Goal: Task Accomplishment & Management: Manage account settings

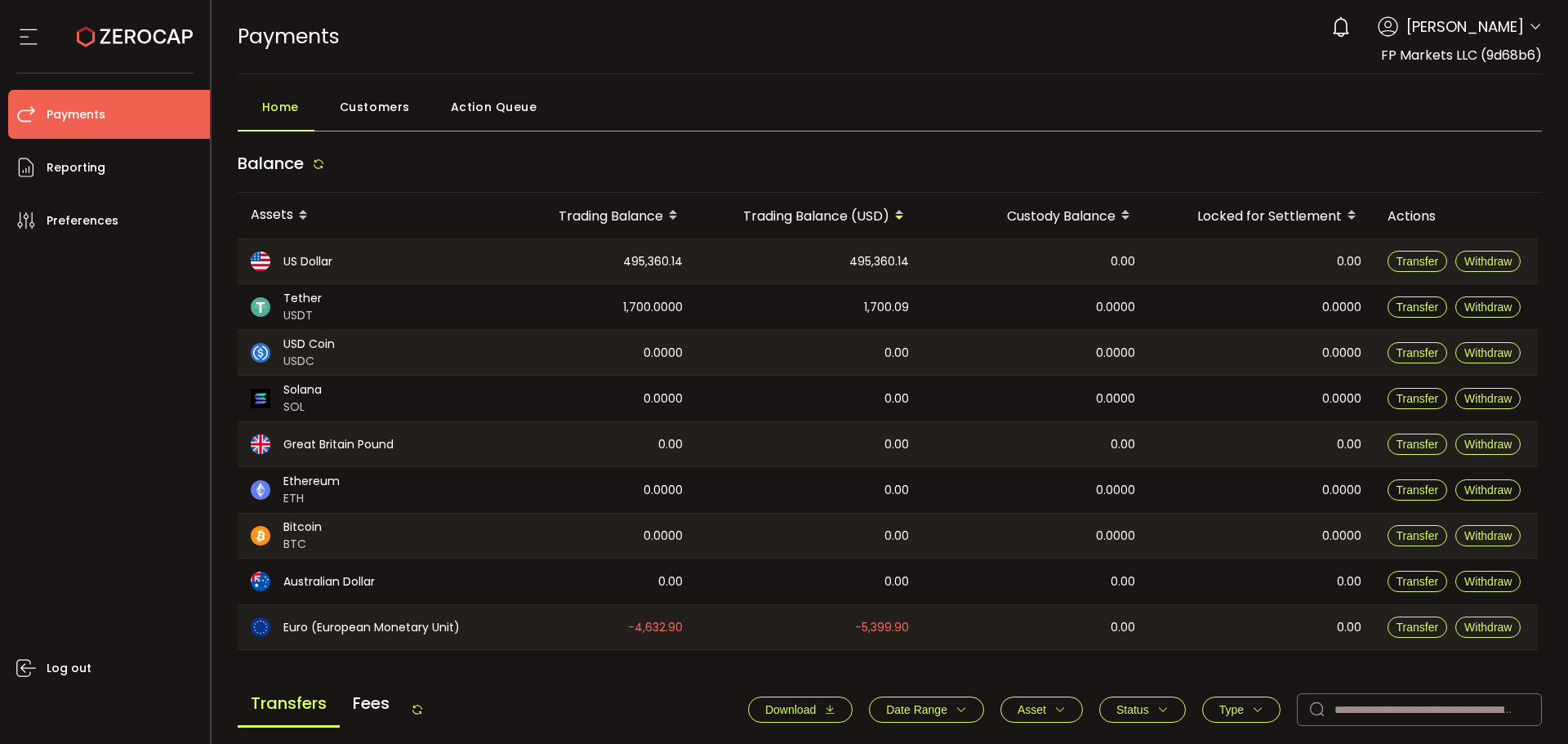
scroll to position [490, 0]
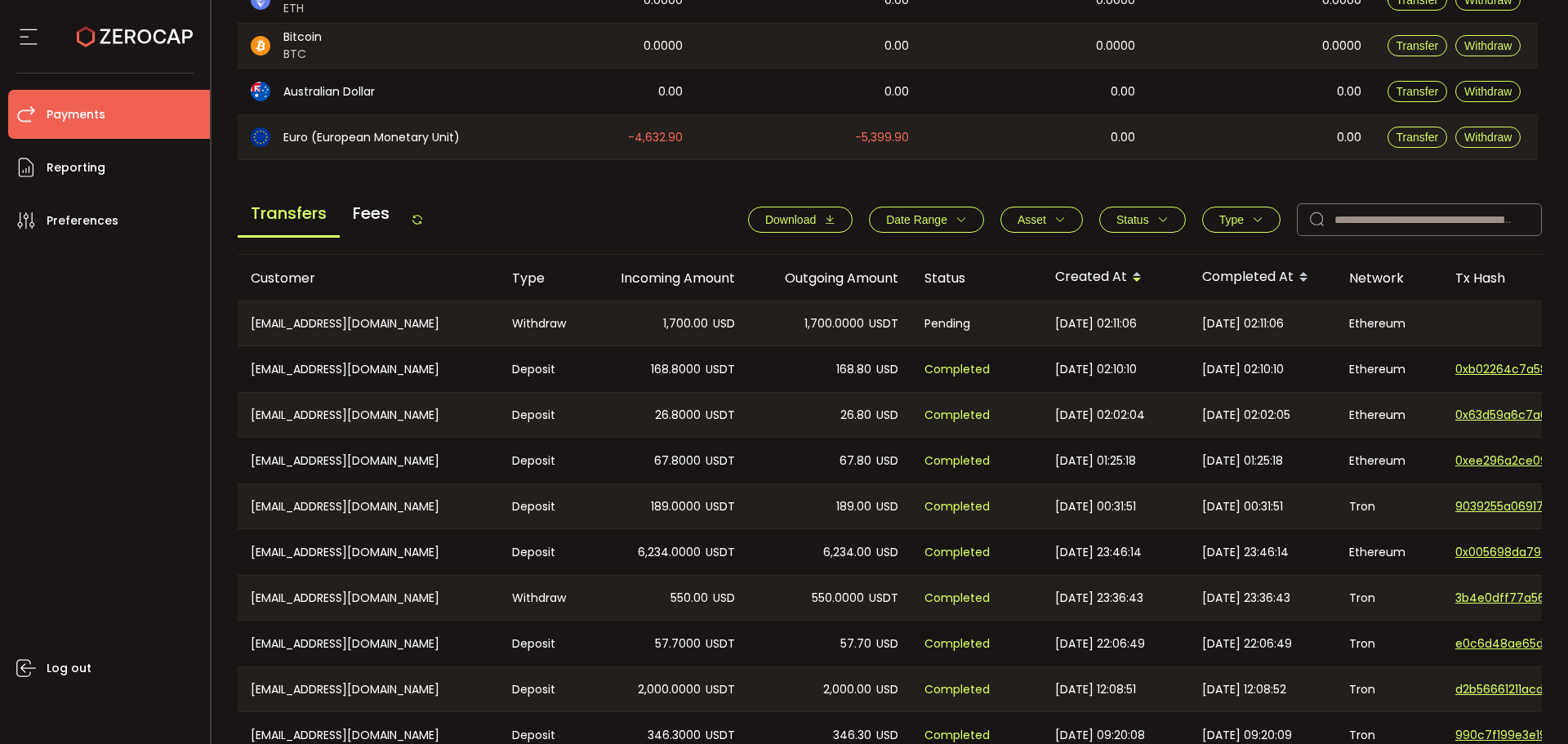
drag, startPoint x: 1251, startPoint y: 209, endPoint x: 1247, endPoint y: 218, distance: 9.8
click at [1251, 209] on button "Type" at bounding box center [1241, 219] width 78 height 26
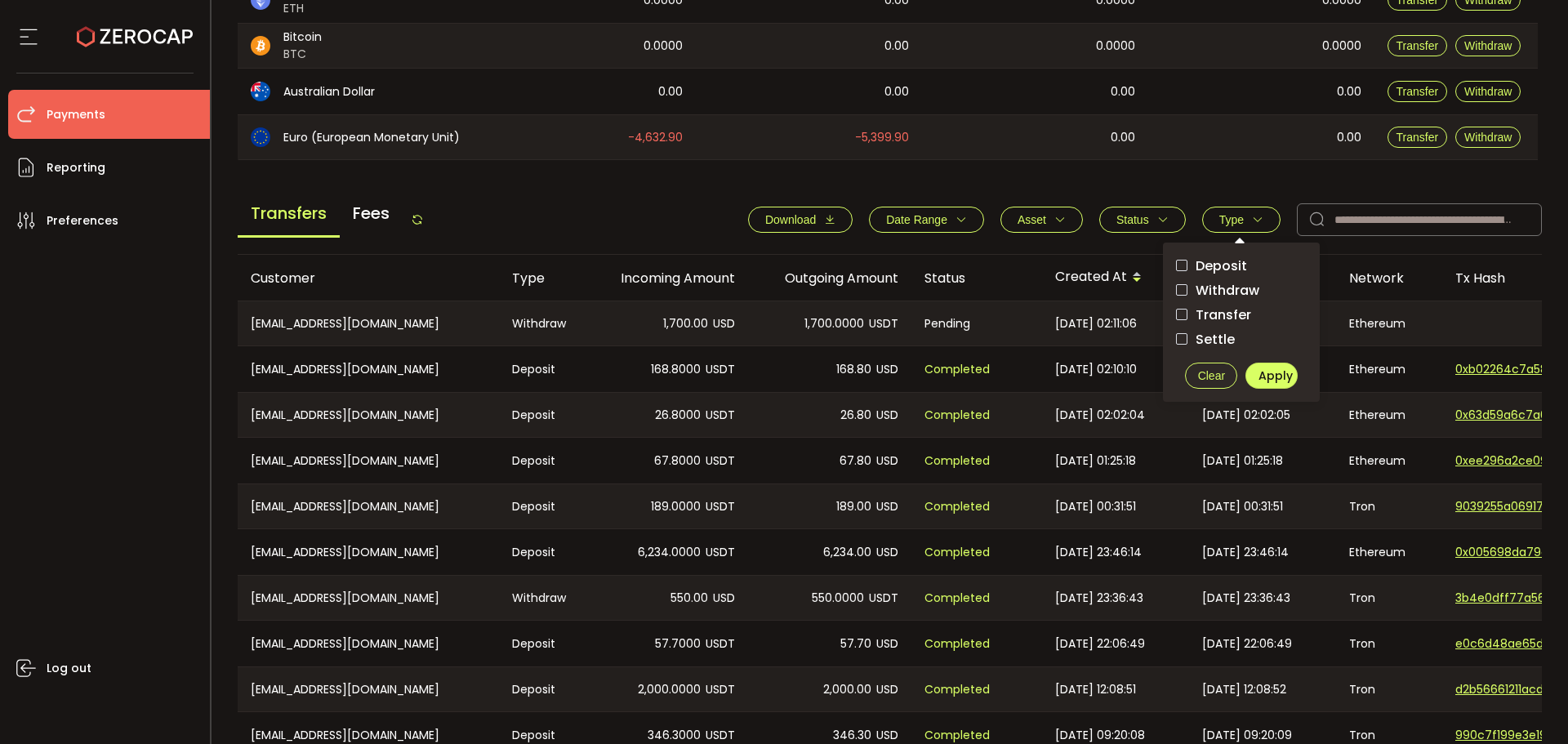
click at [1231, 292] on span "Withdraw" at bounding box center [1223, 290] width 72 height 15
click at [1258, 371] on span "Apply" at bounding box center [1276, 375] width 35 height 16
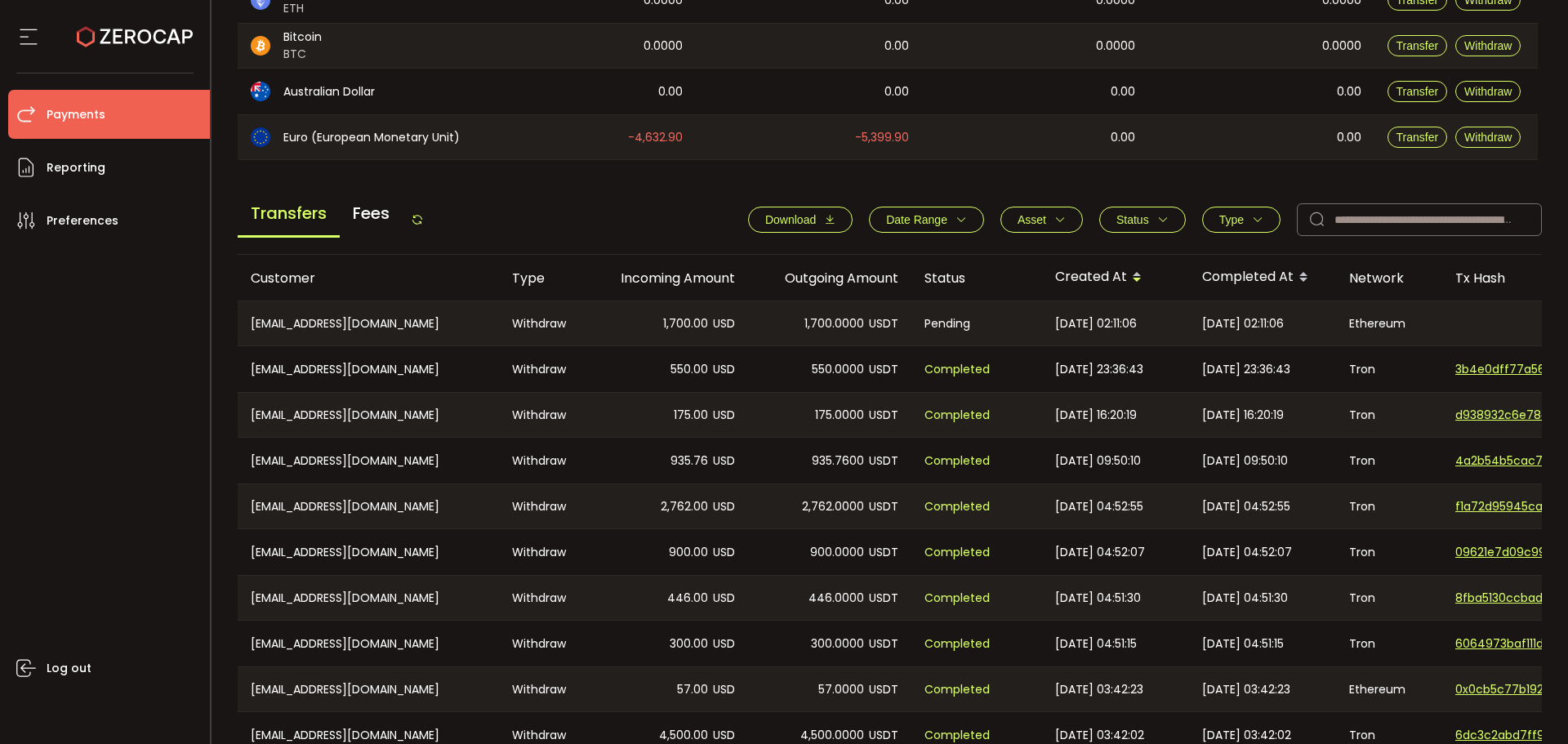
click at [417, 223] on icon at bounding box center [417, 219] width 13 height 13
click at [431, 215] on div "Transfers Fees Download Date Range - Asset BTC ETH EUR GBP USD USDC USDT Clear …" at bounding box center [890, 224] width 1305 height 62
click at [423, 216] on icon at bounding box center [417, 219] width 13 height 13
click at [417, 221] on icon at bounding box center [417, 219] width 13 height 13
click at [419, 215] on icon at bounding box center [417, 219] width 13 height 13
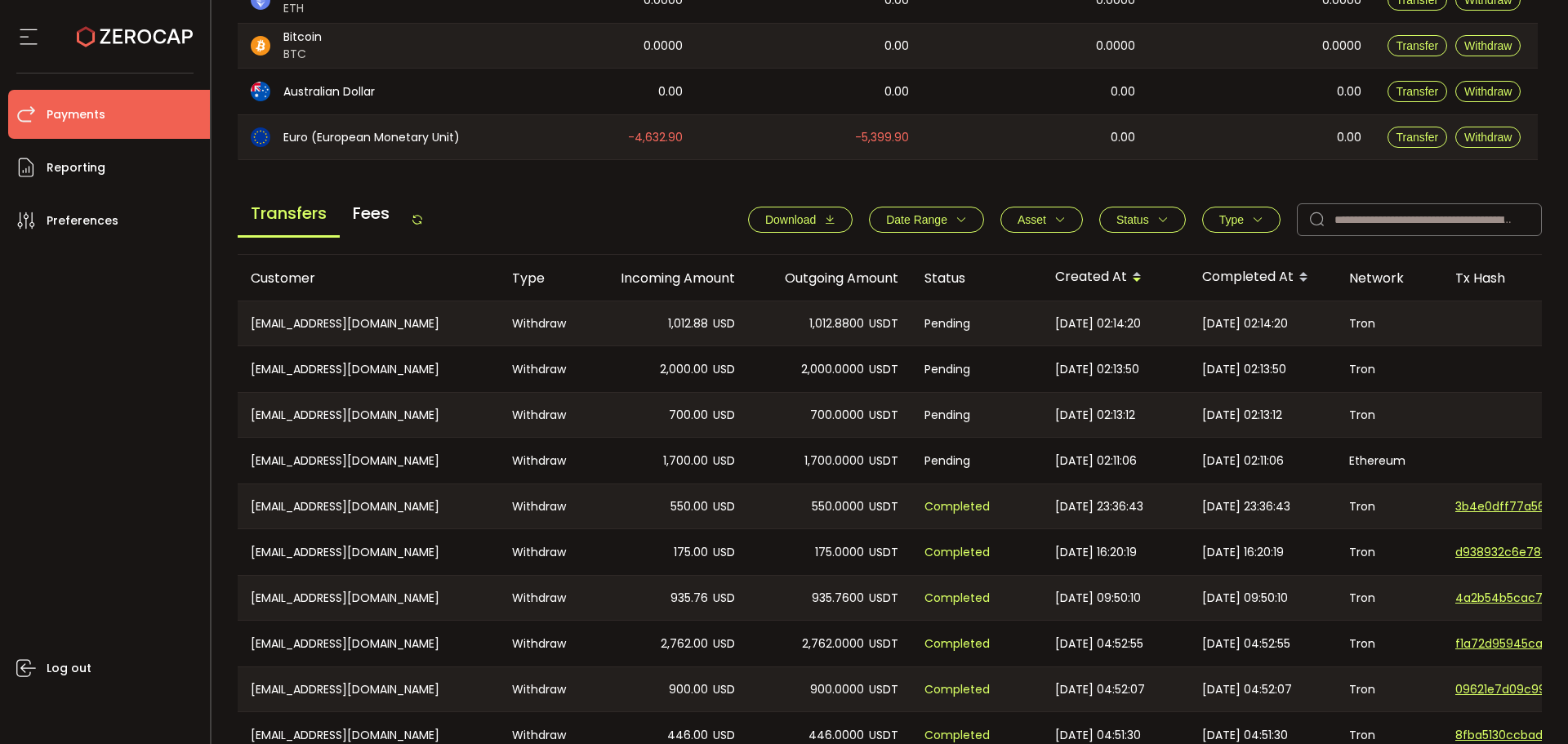
click at [419, 219] on icon at bounding box center [417, 219] width 13 height 13
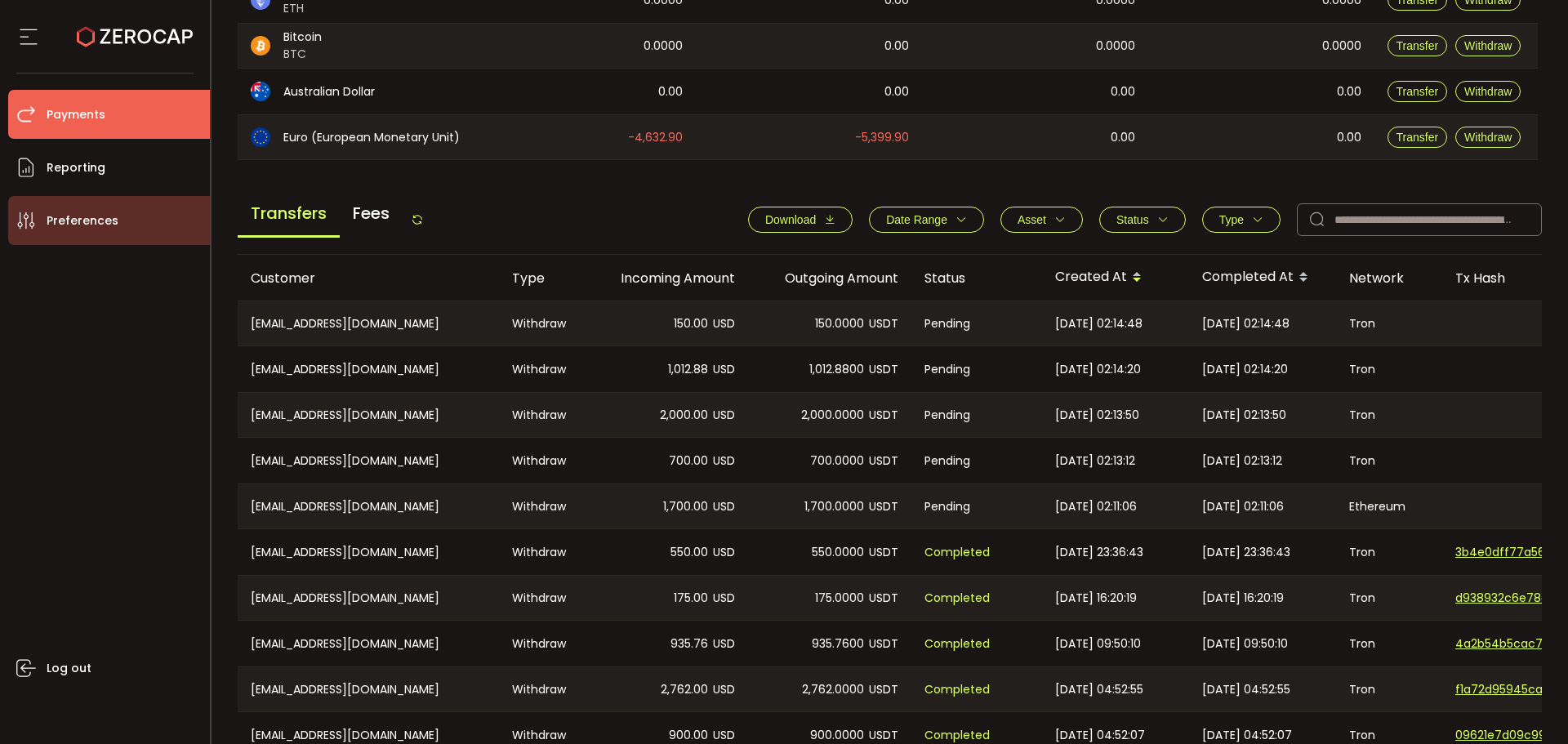
drag, startPoint x: 425, startPoint y: 221, endPoint x: 183, endPoint y: 241, distance: 242.8
click at [423, 221] on icon at bounding box center [417, 219] width 13 height 13
click at [417, 209] on div "Transfers Fees" at bounding box center [331, 219] width 186 height 36
click at [422, 220] on icon at bounding box center [417, 219] width 13 height 13
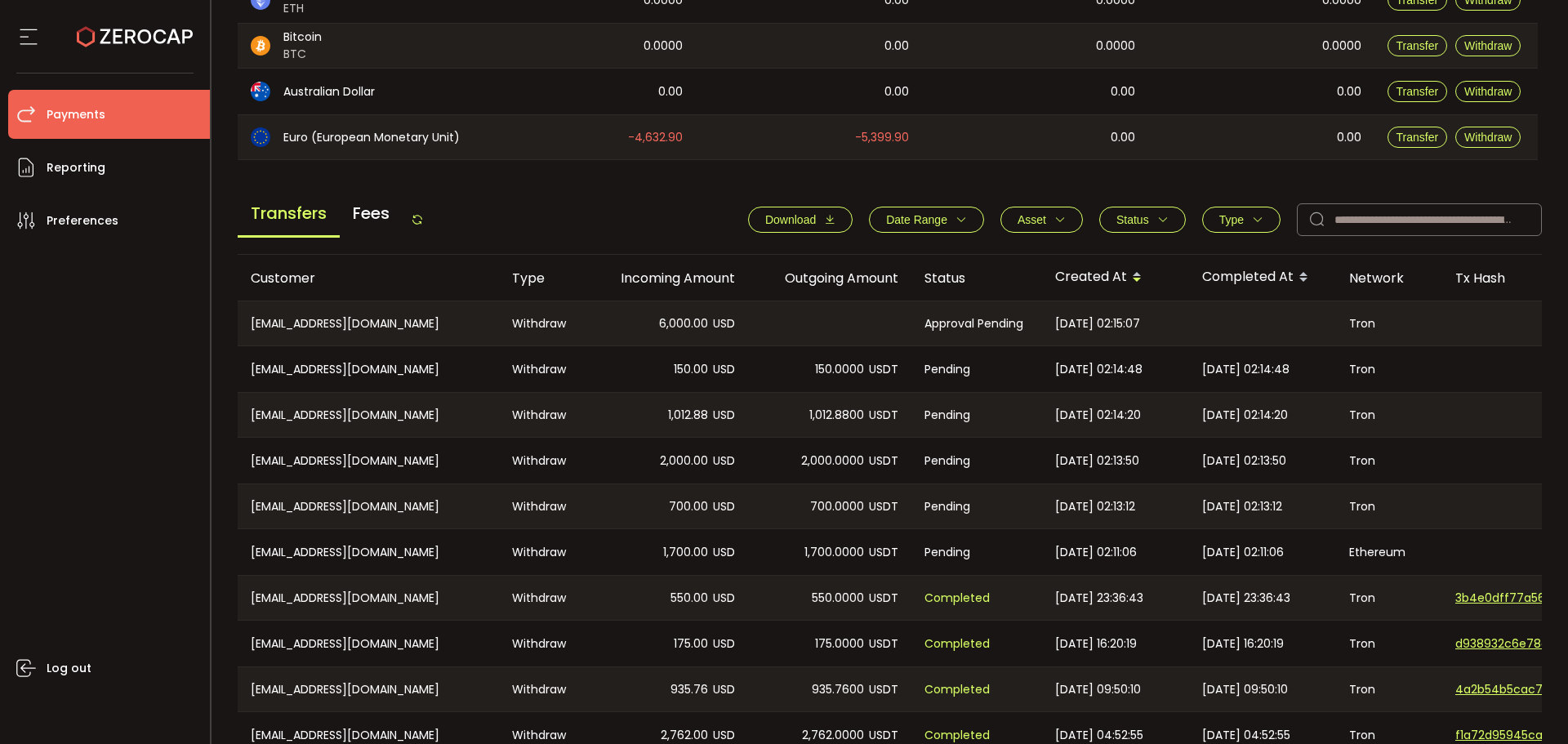
click at [419, 219] on icon at bounding box center [417, 219] width 13 height 13
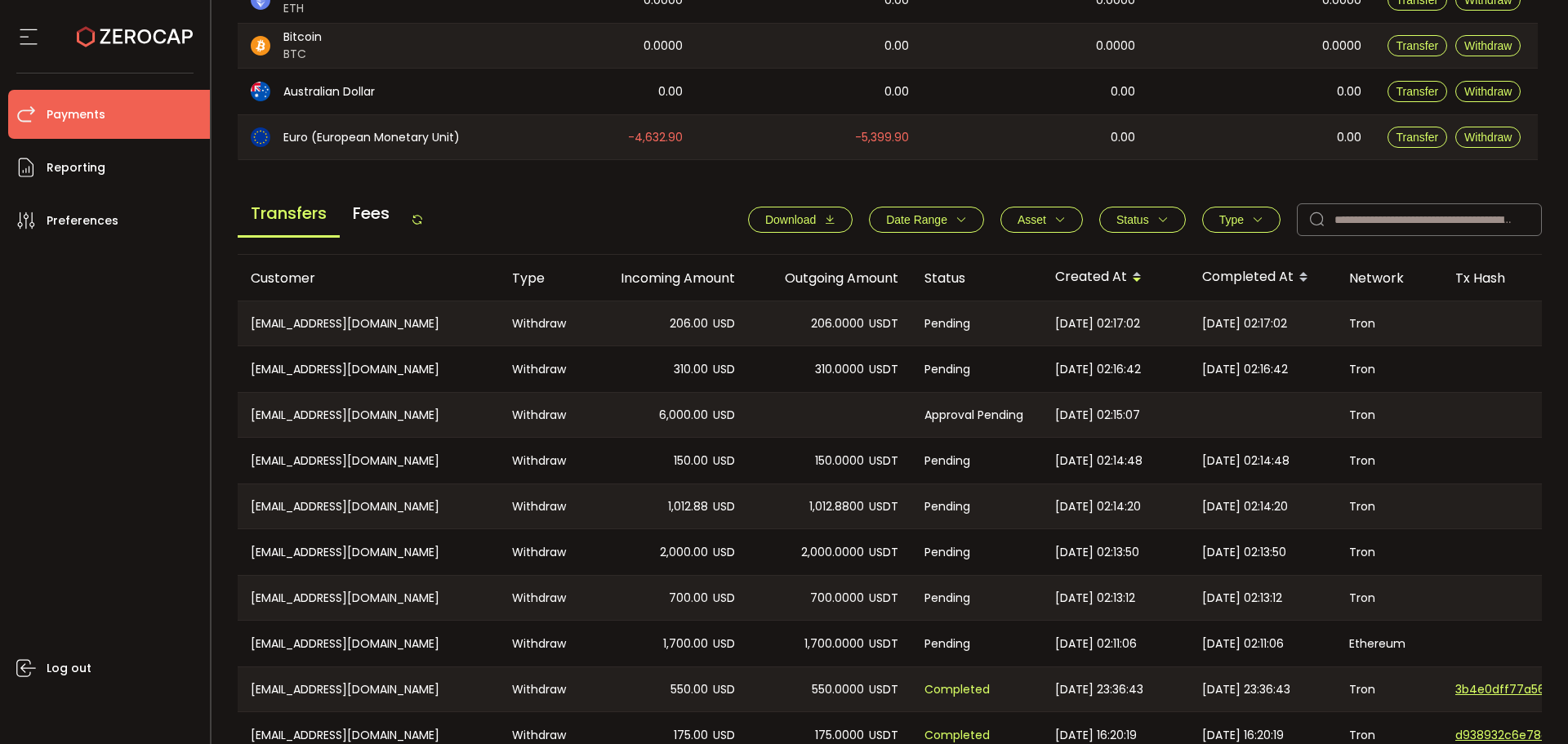
click at [687, 324] on span "206.00" at bounding box center [688, 323] width 38 height 19
click at [683, 381] on div "310.00 USD" at bounding box center [666, 369] width 163 height 46
click at [674, 406] on span "6,000.00" at bounding box center [684, 415] width 49 height 19
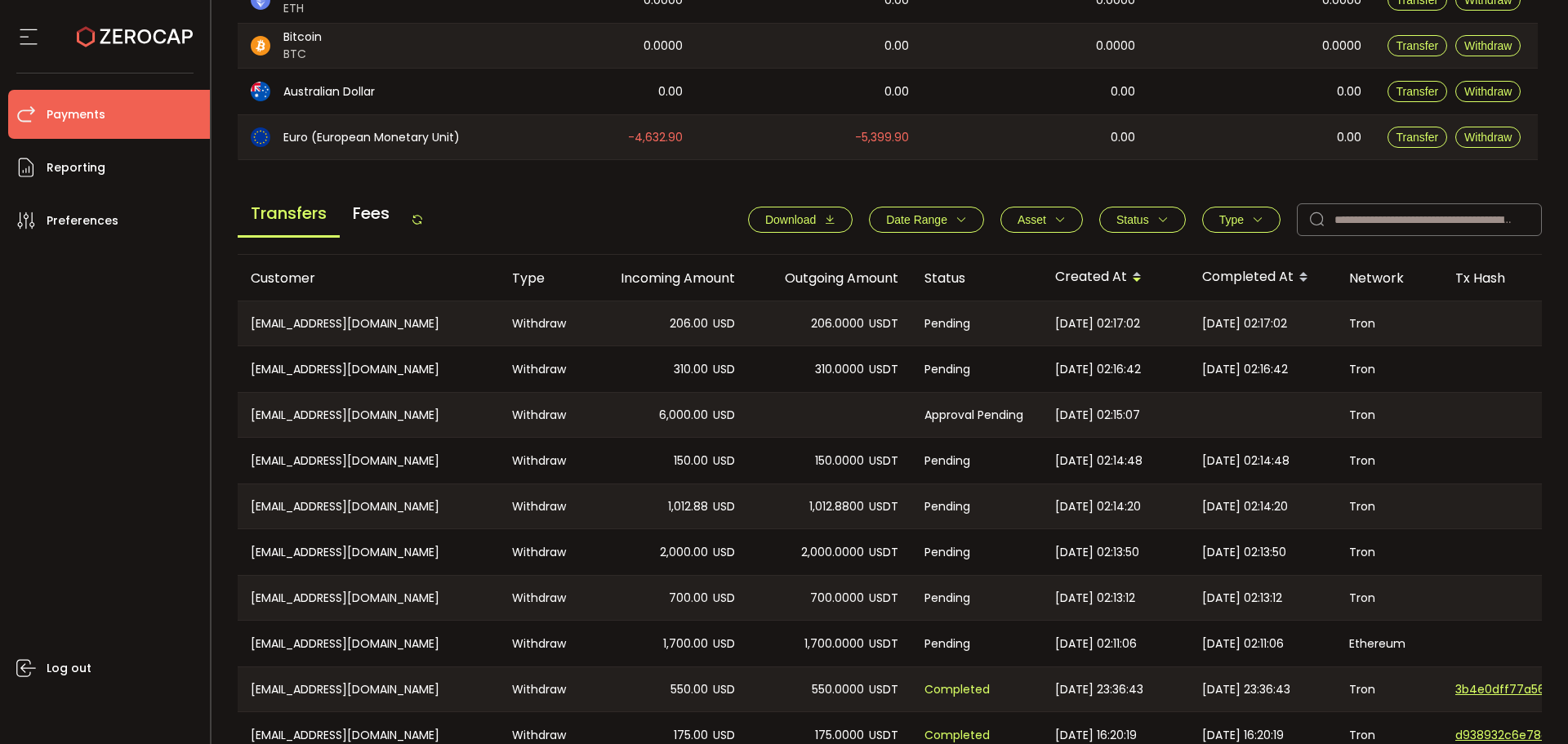
click at [737, 190] on main "Balance Assets Trading Balance Trading Balance (USD) Custody Balance Locked for…" at bounding box center [890, 232] width 1305 height 1159
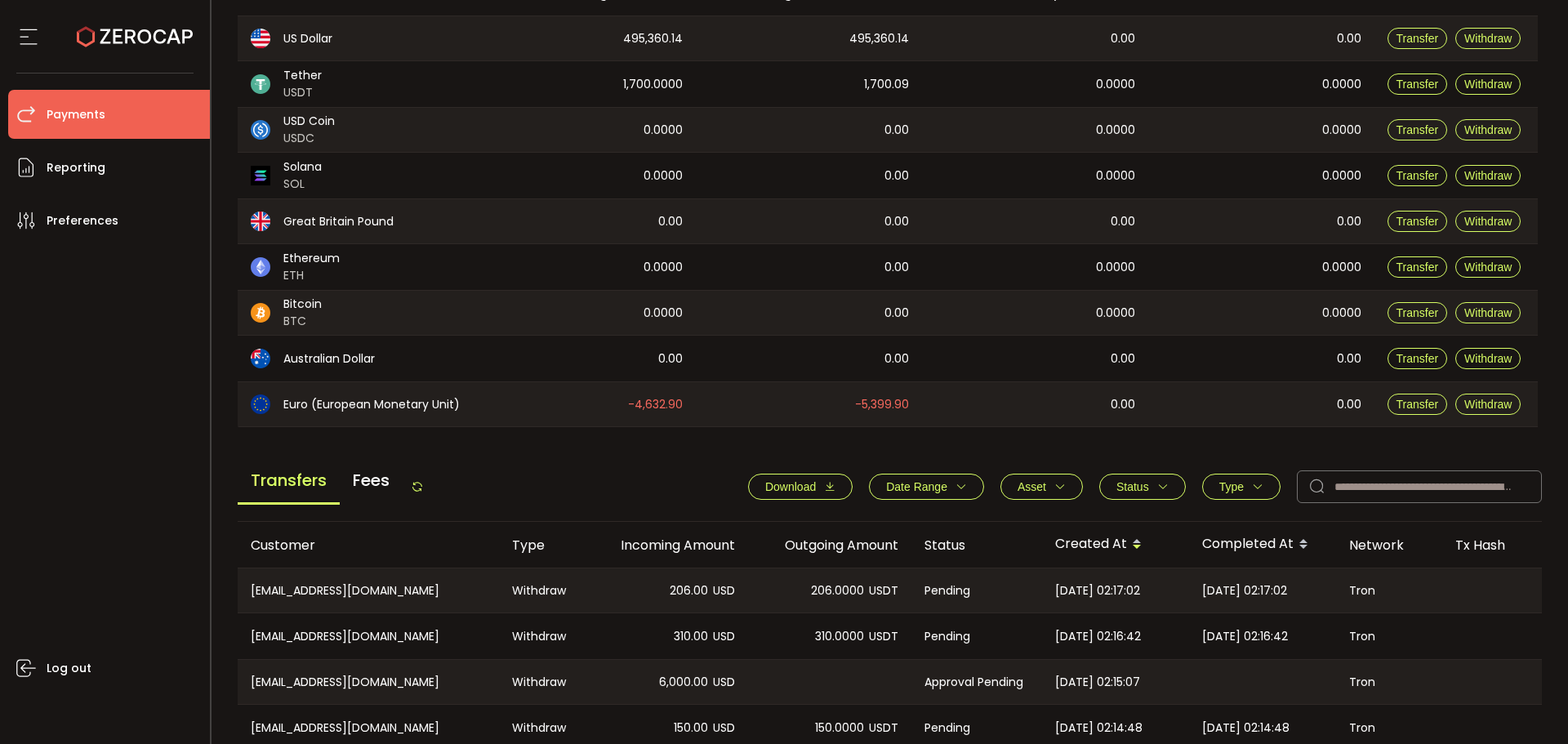
scroll to position [82, 0]
